Goal: Navigation & Orientation: Find specific page/section

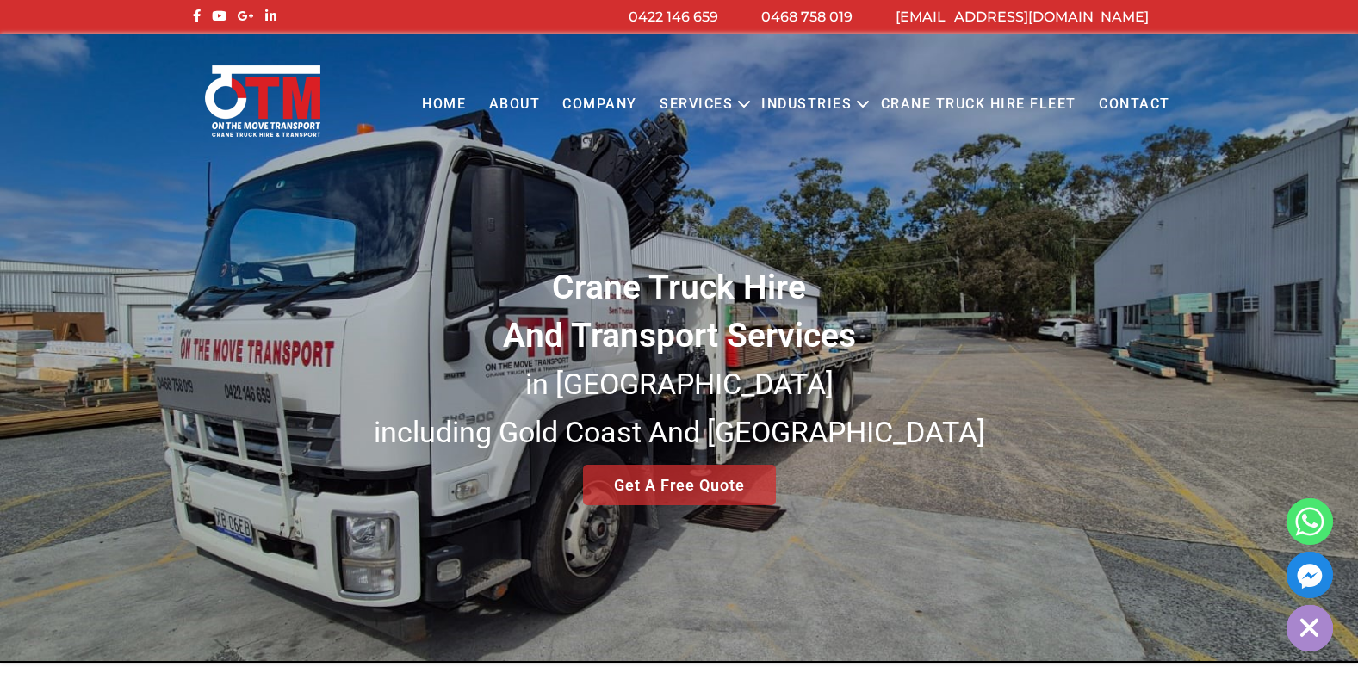
click at [533, 105] on link "About" at bounding box center [514, 104] width 74 height 47
